Goal: Task Accomplishment & Management: Use online tool/utility

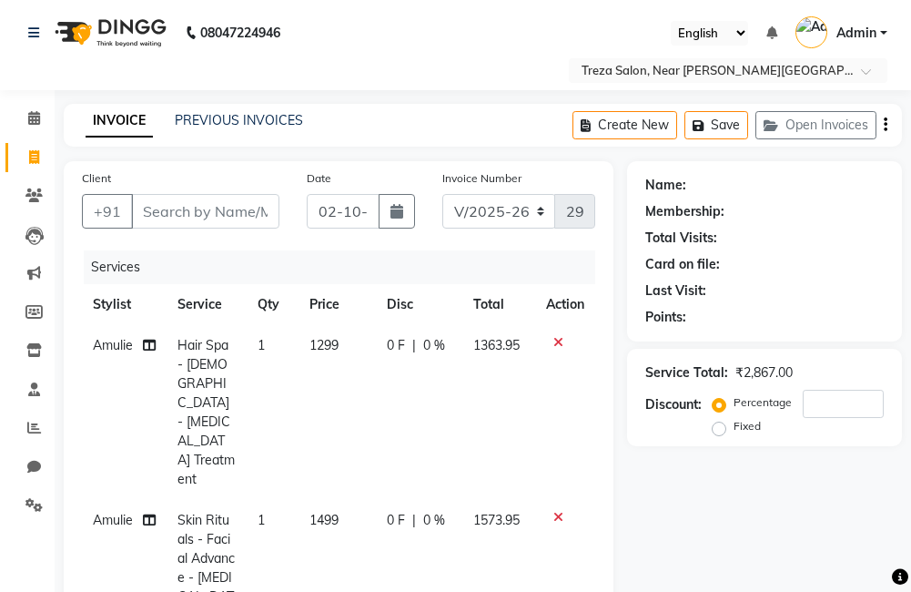
select select "7633"
select select "service"
select select "67450"
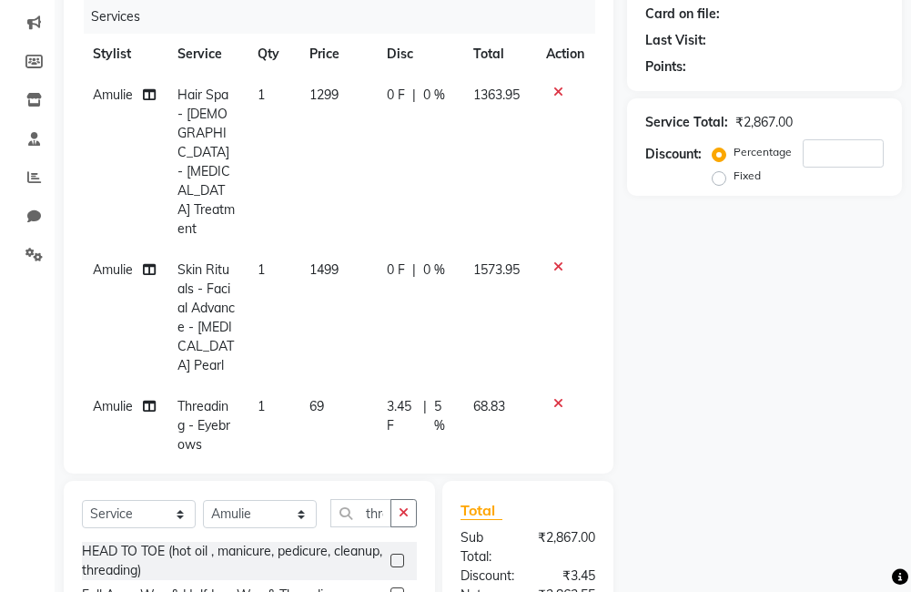
scroll to position [251, 0]
click at [118, 260] on span "Amulie" at bounding box center [113, 268] width 40 height 16
select select "67450"
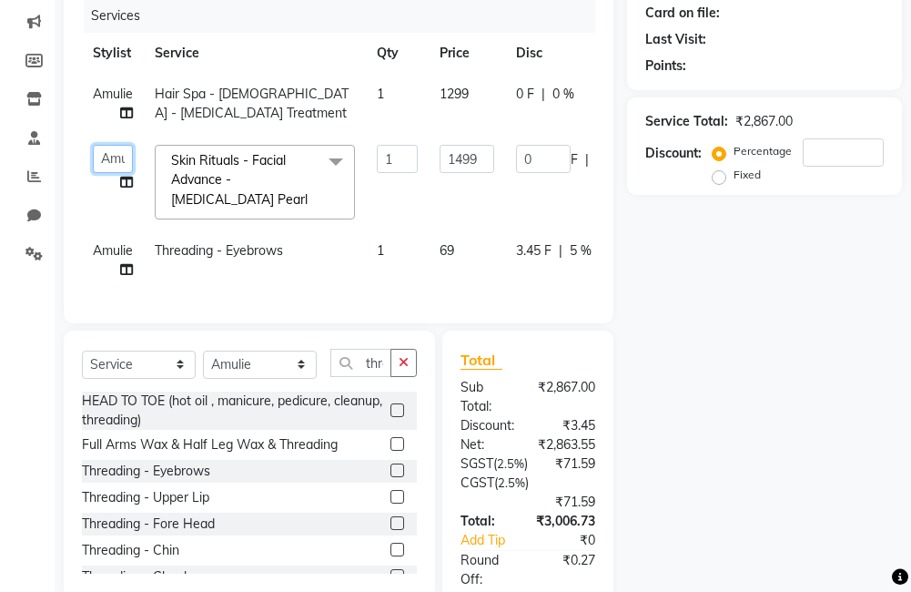
click at [115, 165] on select "[PERSON_NAME] Anju [PERSON_NAME] [PERSON_NAME] Jeeshma [DEMOGRAPHIC_DATA][PERSO…" at bounding box center [113, 159] width 40 height 28
select select "67449"
click at [101, 252] on span "Amulie" at bounding box center [113, 250] width 40 height 16
select select "67450"
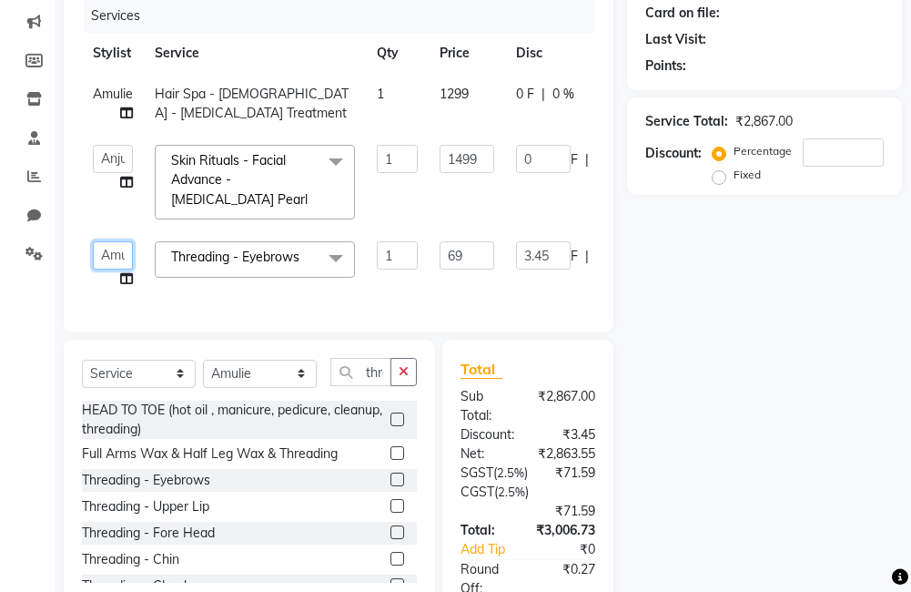
click at [128, 248] on select "[PERSON_NAME] Anju [PERSON_NAME] [PERSON_NAME] Jeeshma [DEMOGRAPHIC_DATA][PERSO…" at bounding box center [113, 255] width 40 height 28
select select "67449"
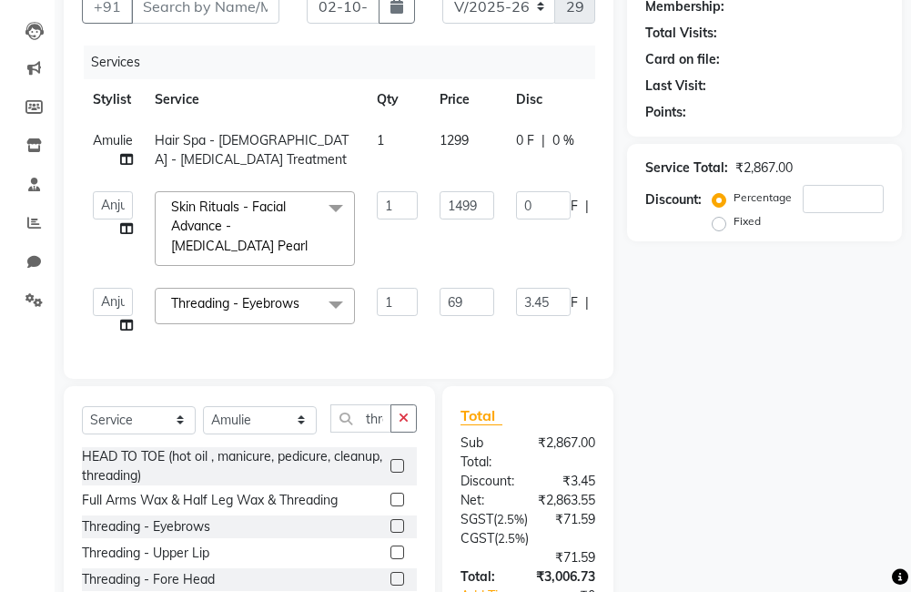
scroll to position [206, 0]
